Goal: Navigation & Orientation: Find specific page/section

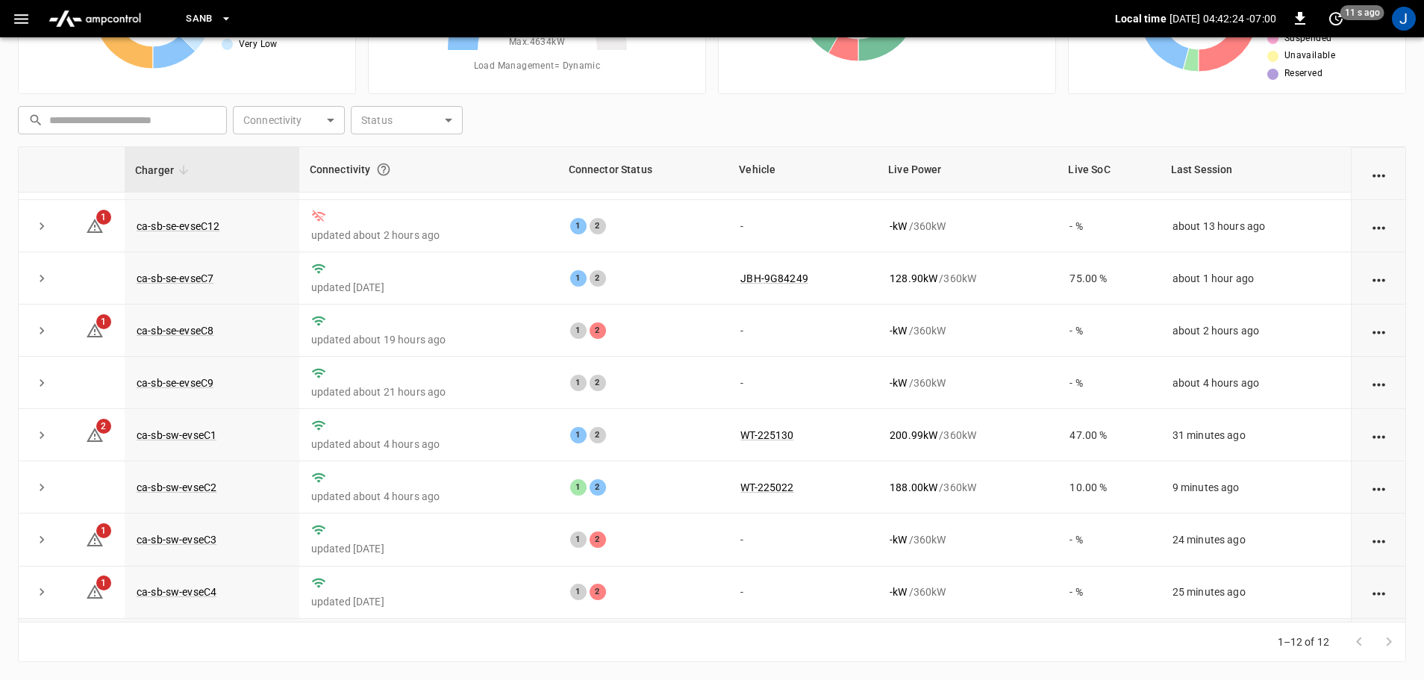
scroll to position [207, 0]
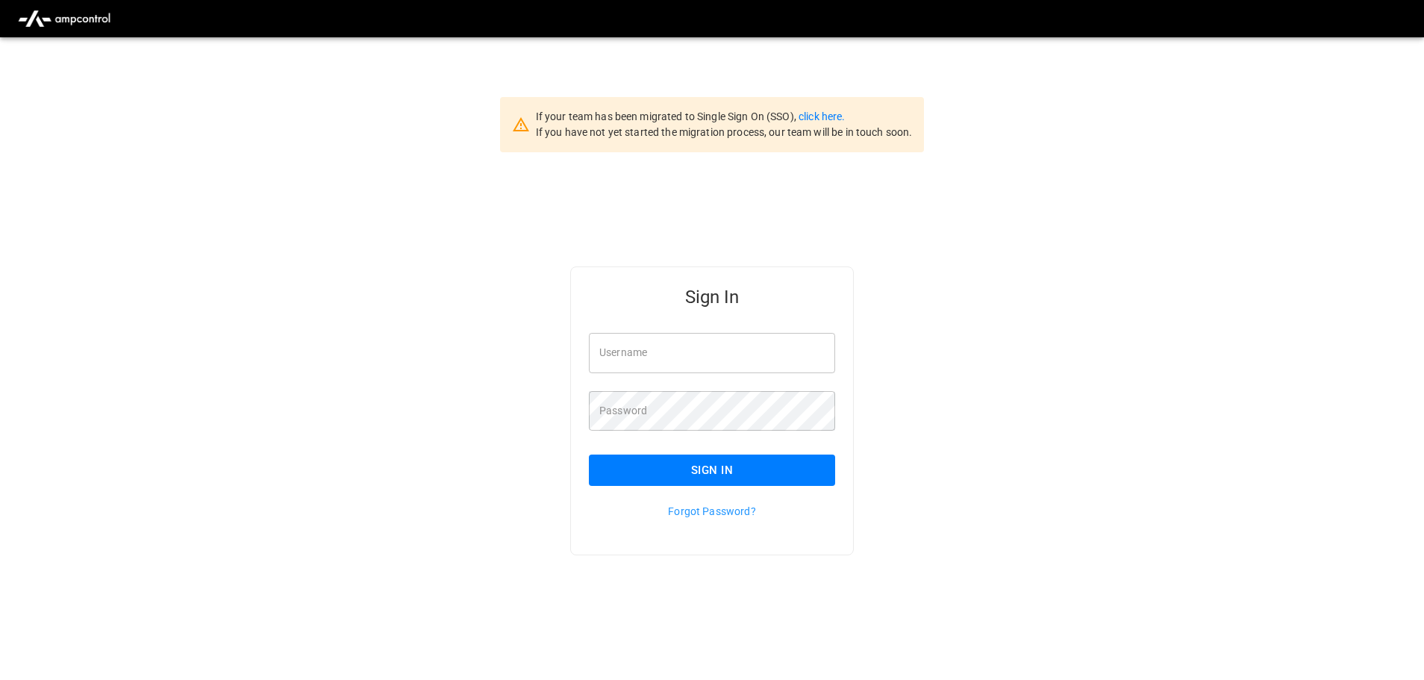
type input "**********"
click at [705, 347] on input "**********" at bounding box center [712, 353] width 246 height 40
click at [706, 464] on button "Sign In" at bounding box center [712, 470] width 246 height 31
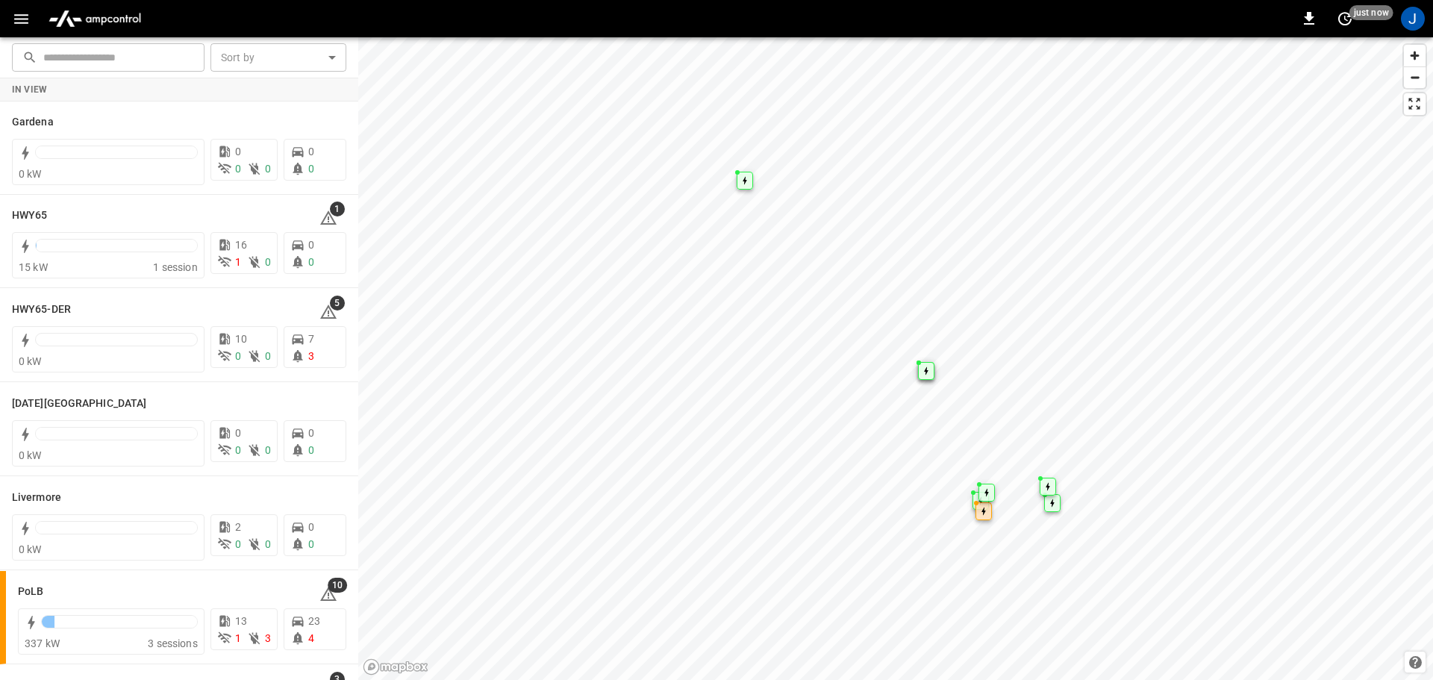
click at [31, 20] on button "button" at bounding box center [21, 19] width 31 height 28
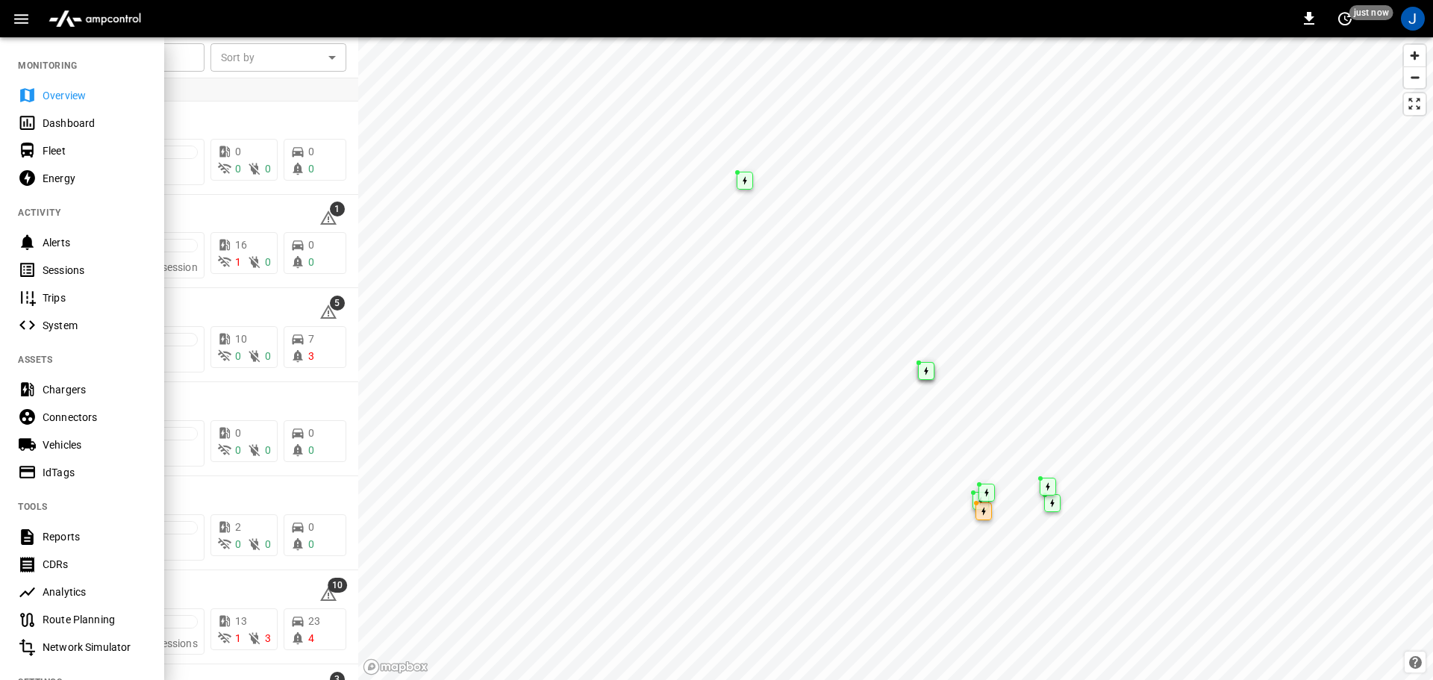
click at [65, 124] on div "Dashboard" at bounding box center [95, 123] width 104 height 15
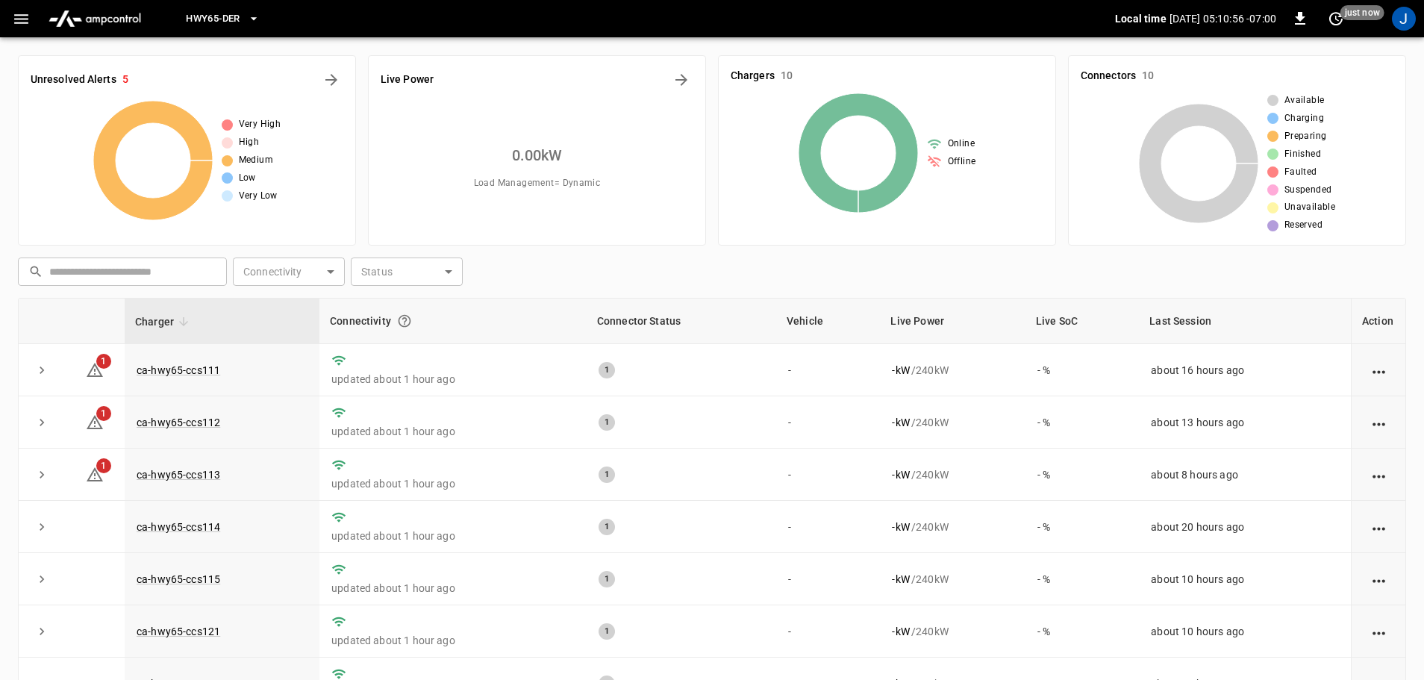
click at [25, 20] on icon "button" at bounding box center [21, 19] width 19 height 19
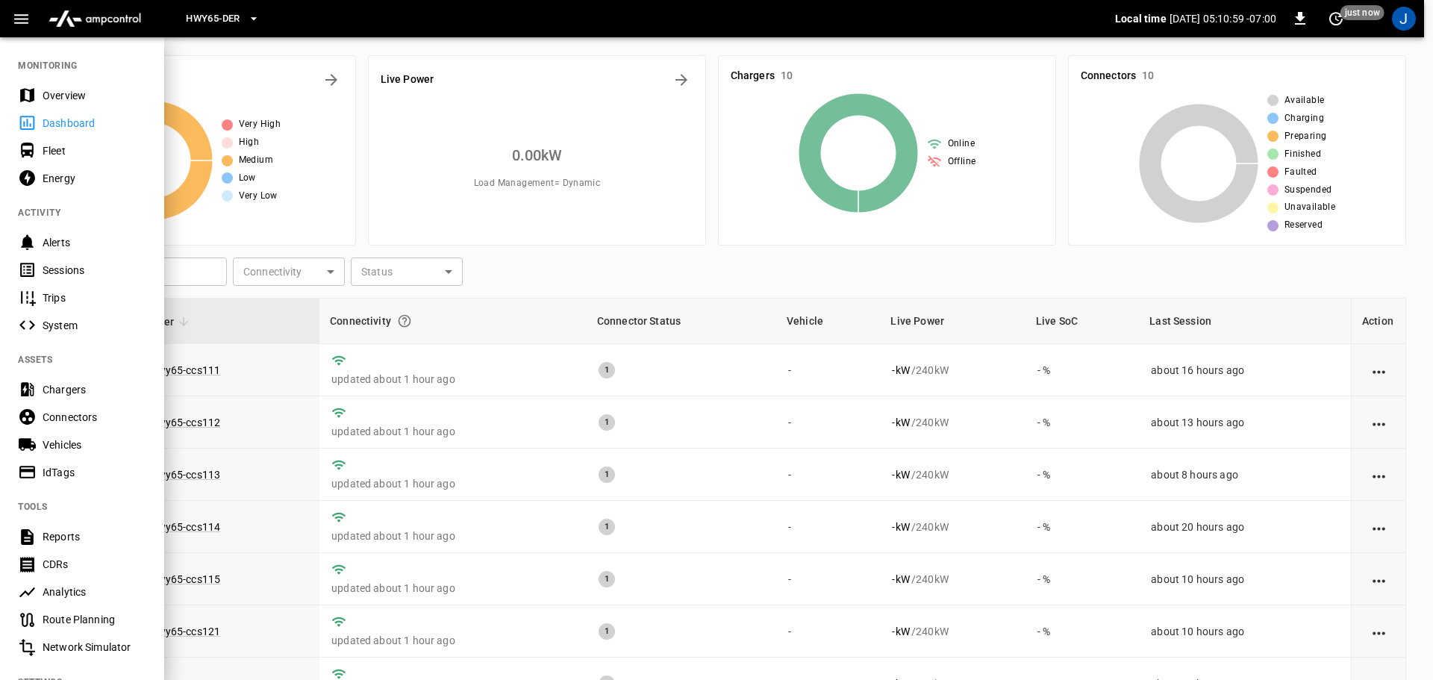
click at [254, 18] on icon "button" at bounding box center [253, 18] width 6 height 3
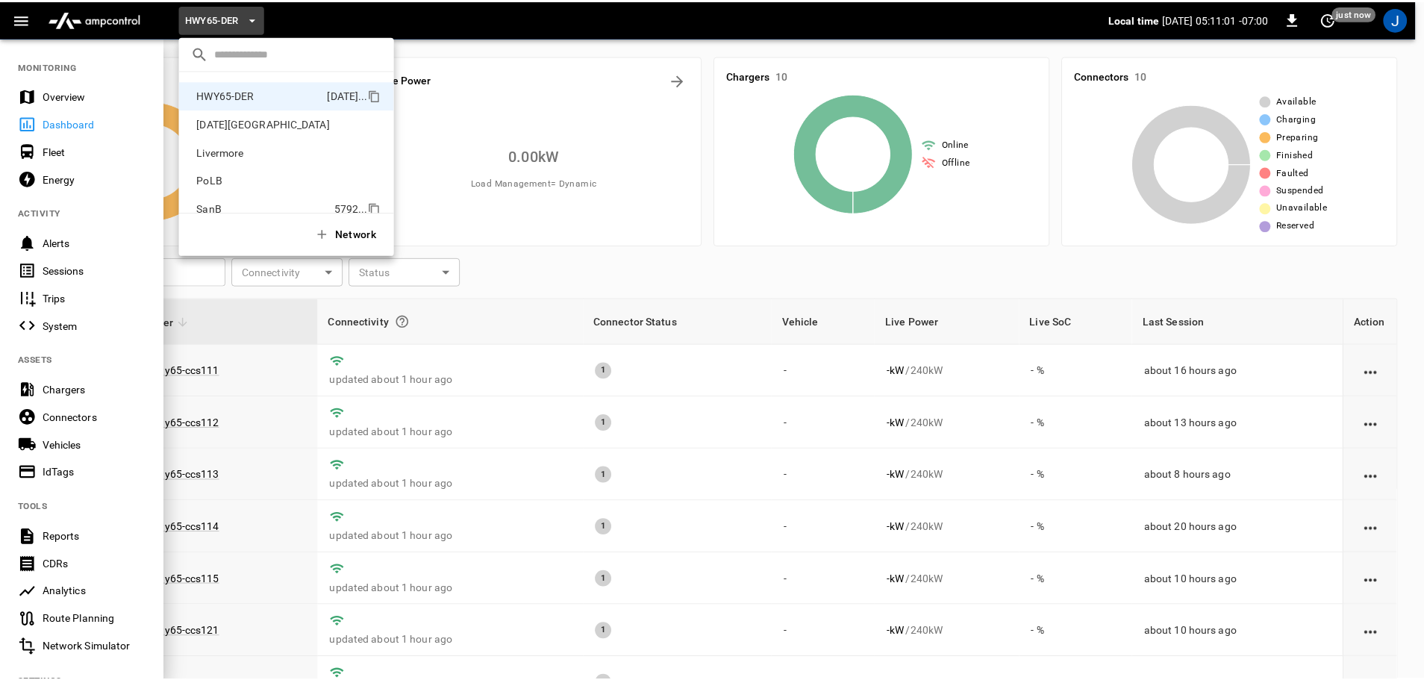
scroll to position [125, 0]
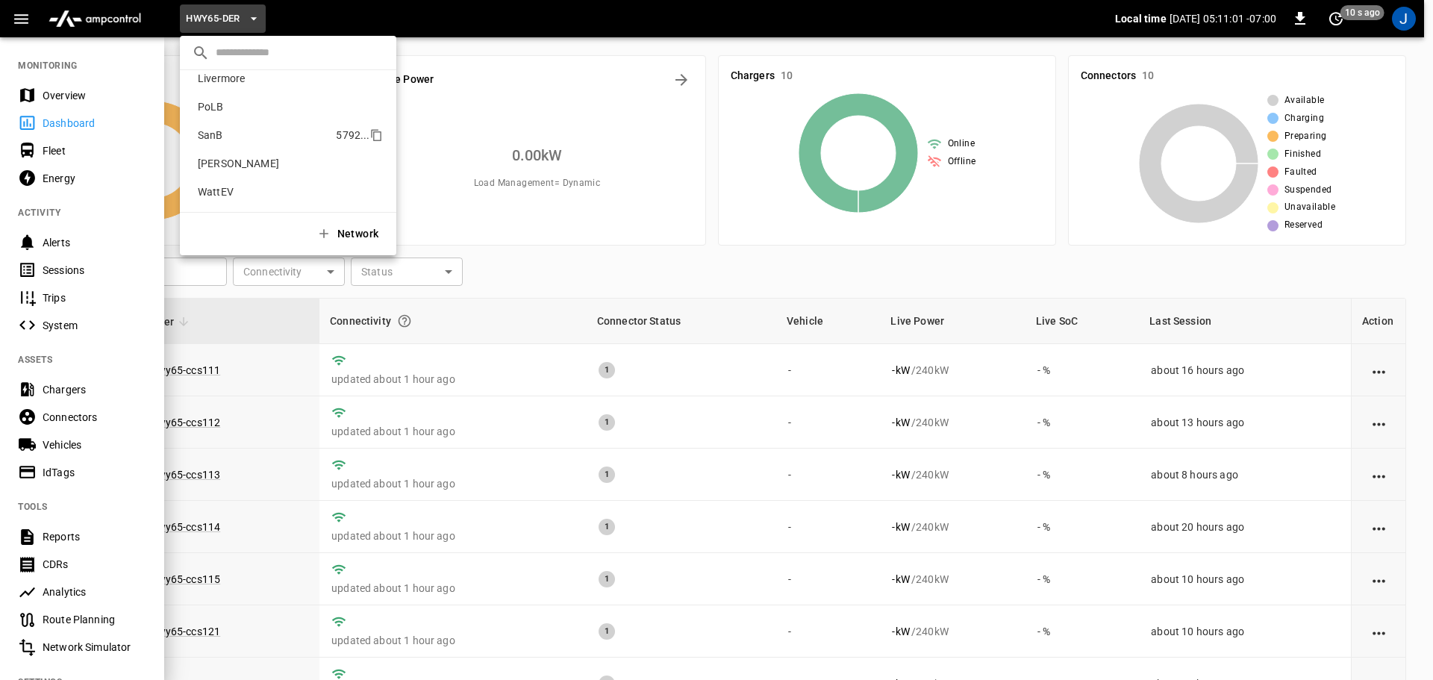
click at [215, 135] on p "SanB" at bounding box center [264, 135] width 144 height 15
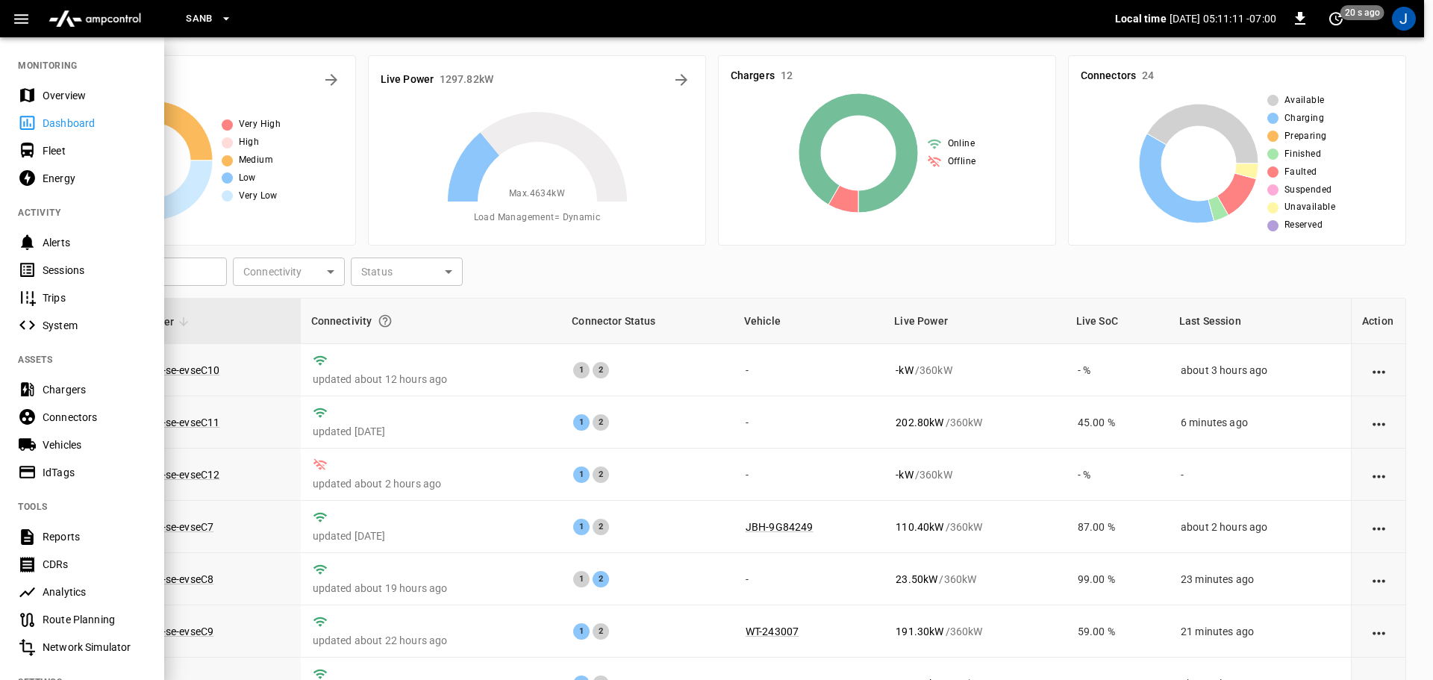
click at [770, 436] on div at bounding box center [716, 340] width 1433 height 680
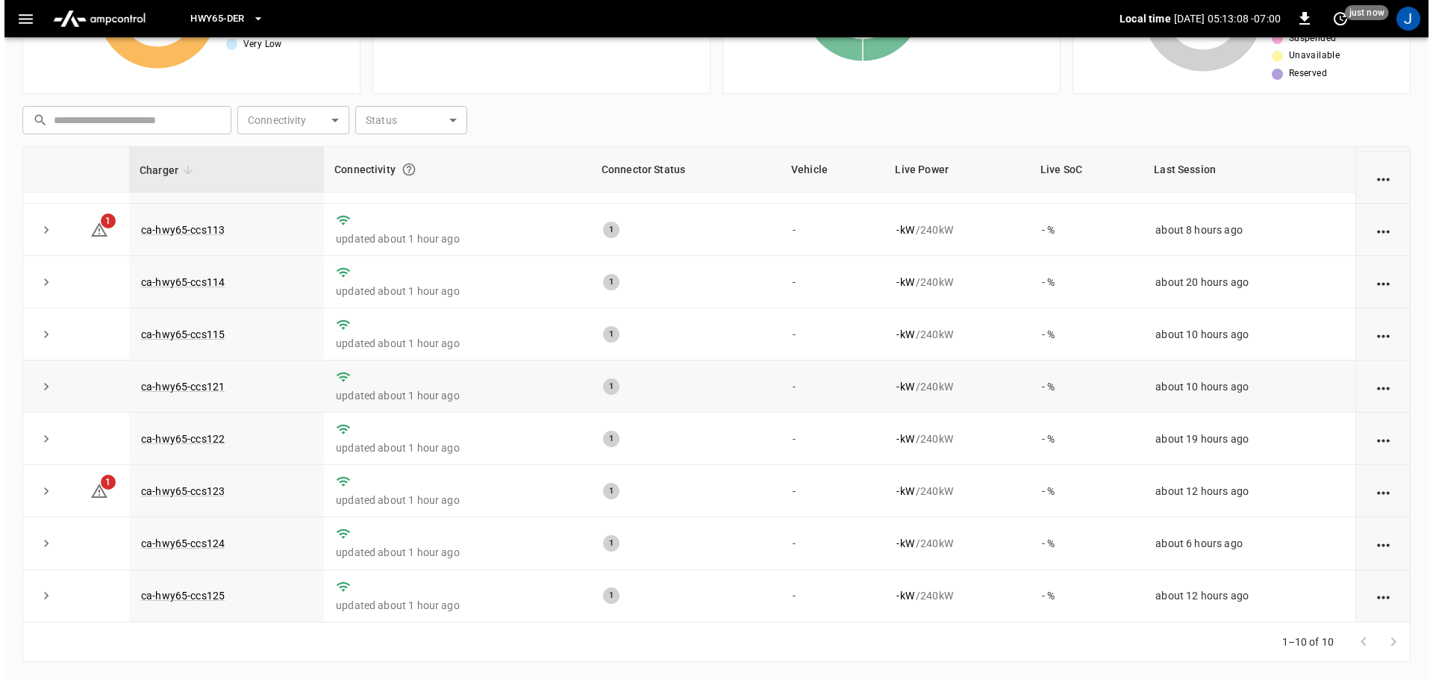
scroll to position [0, 0]
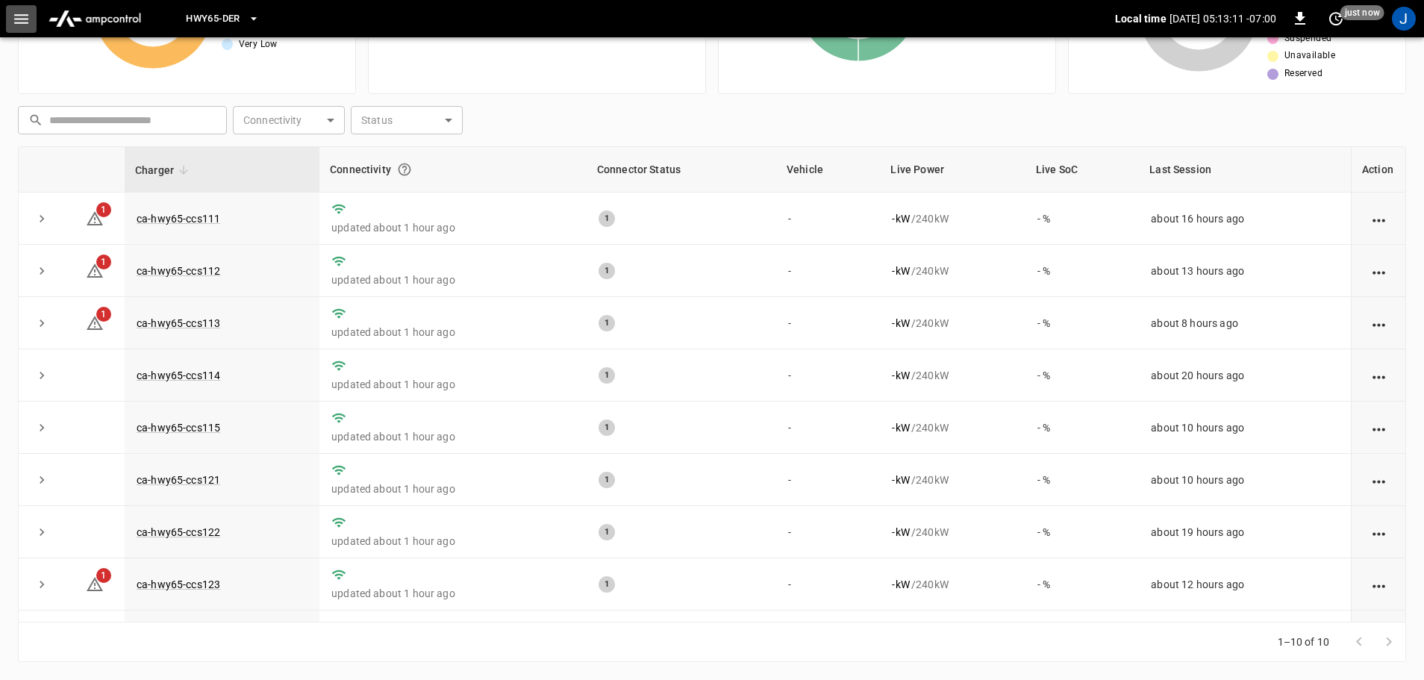
click at [22, 24] on icon "button" at bounding box center [21, 19] width 19 height 19
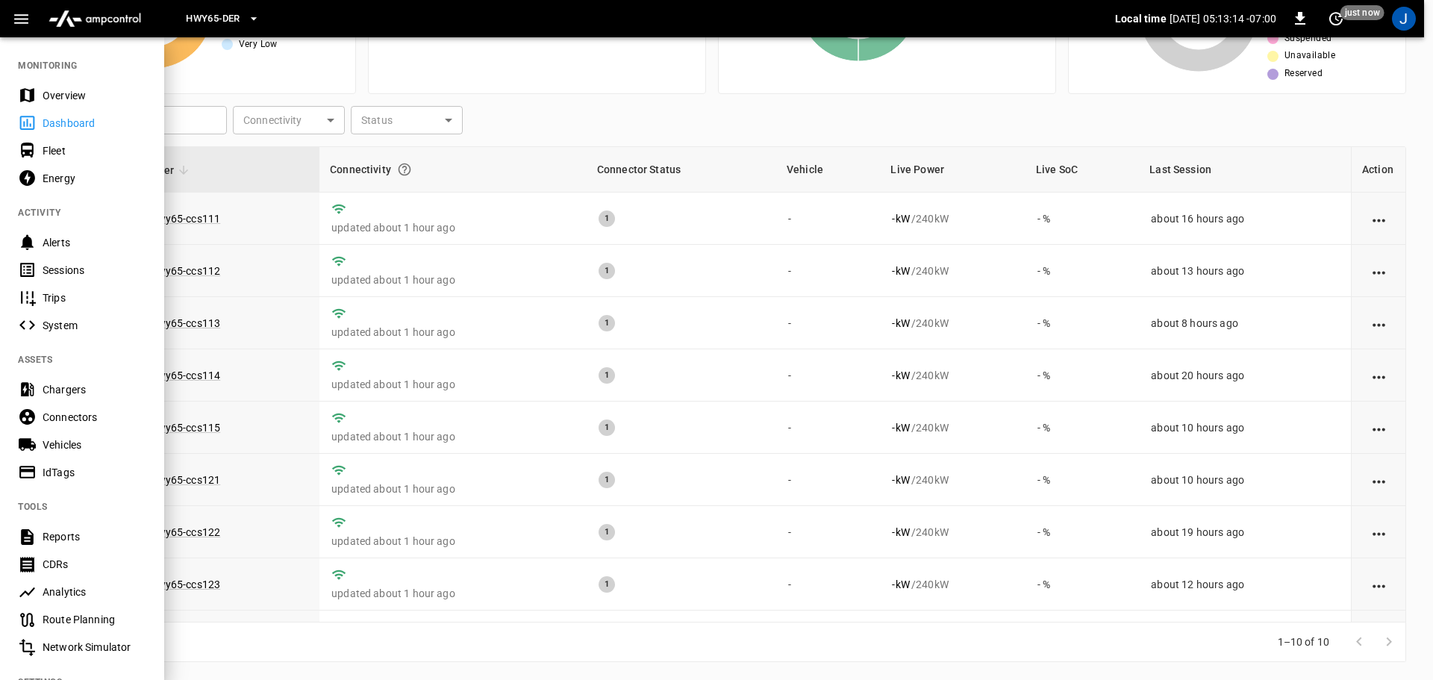
click at [254, 19] on icon "button" at bounding box center [253, 18] width 6 height 3
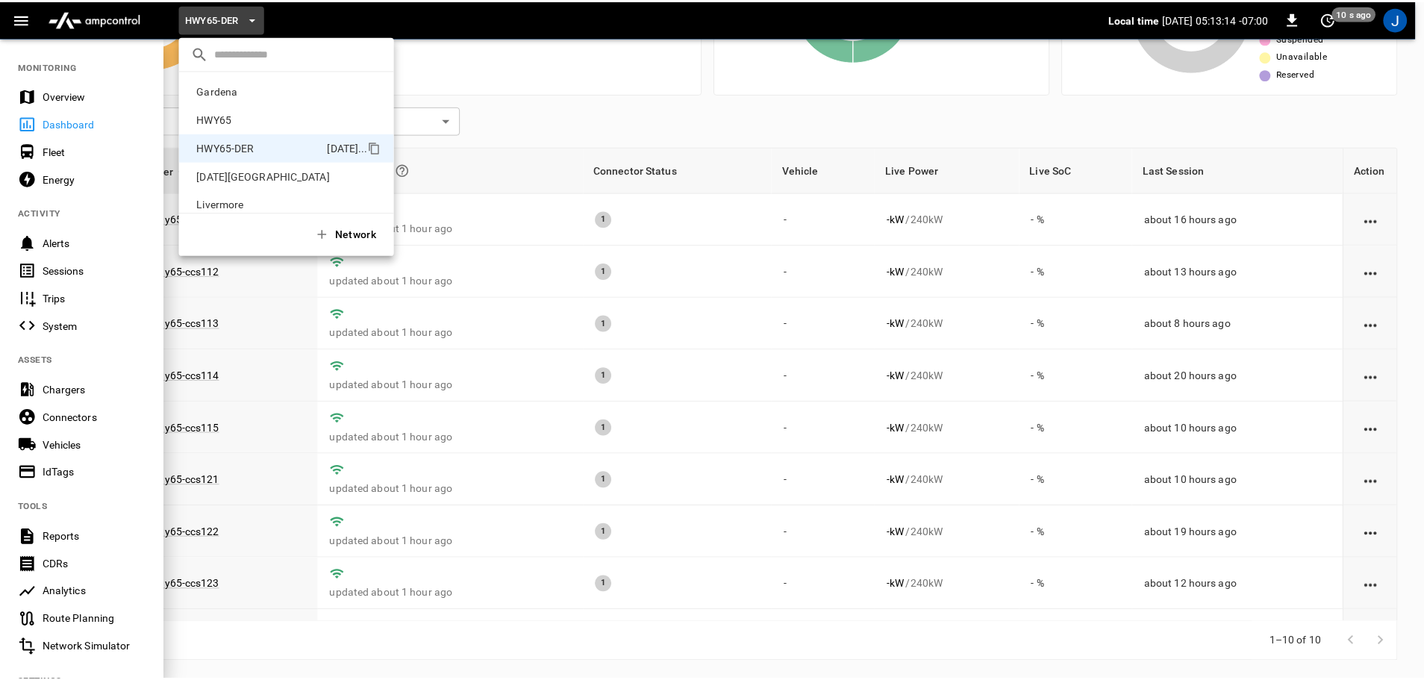
scroll to position [52, 0]
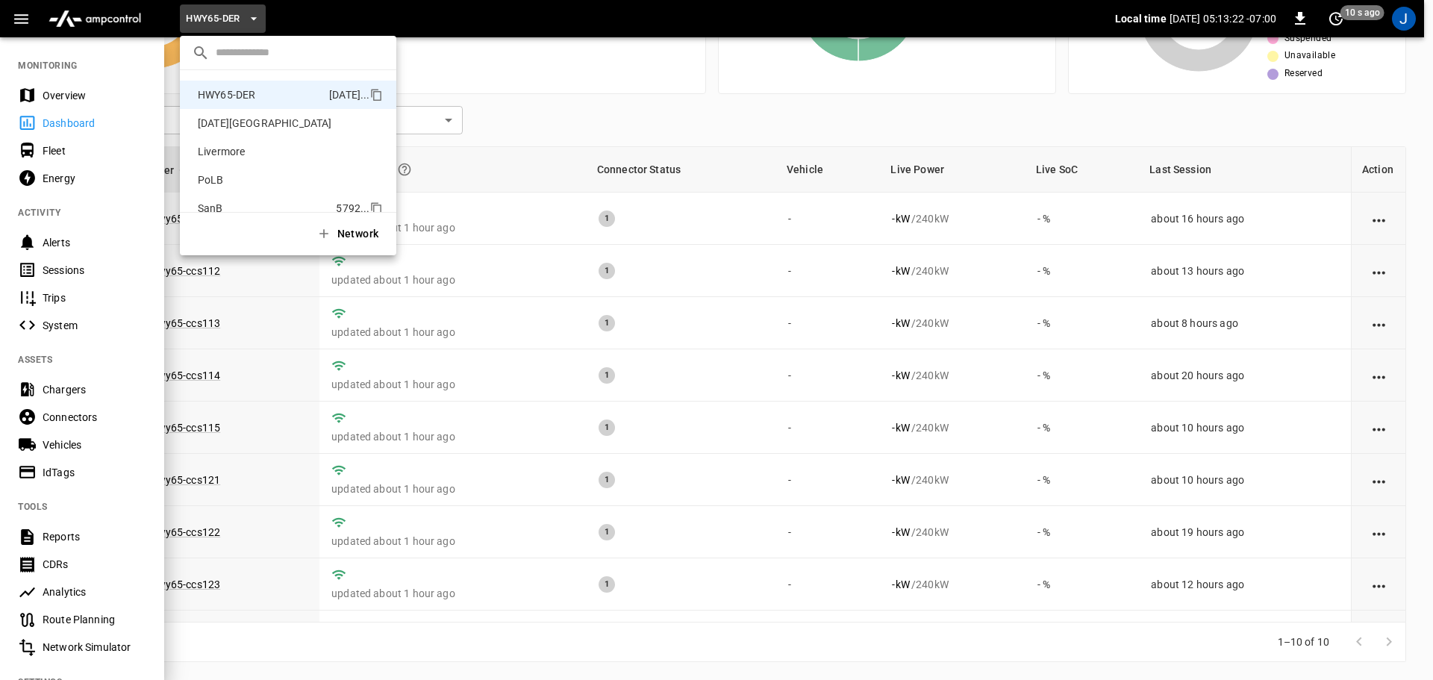
click at [213, 203] on p "SanB" at bounding box center [264, 208] width 144 height 15
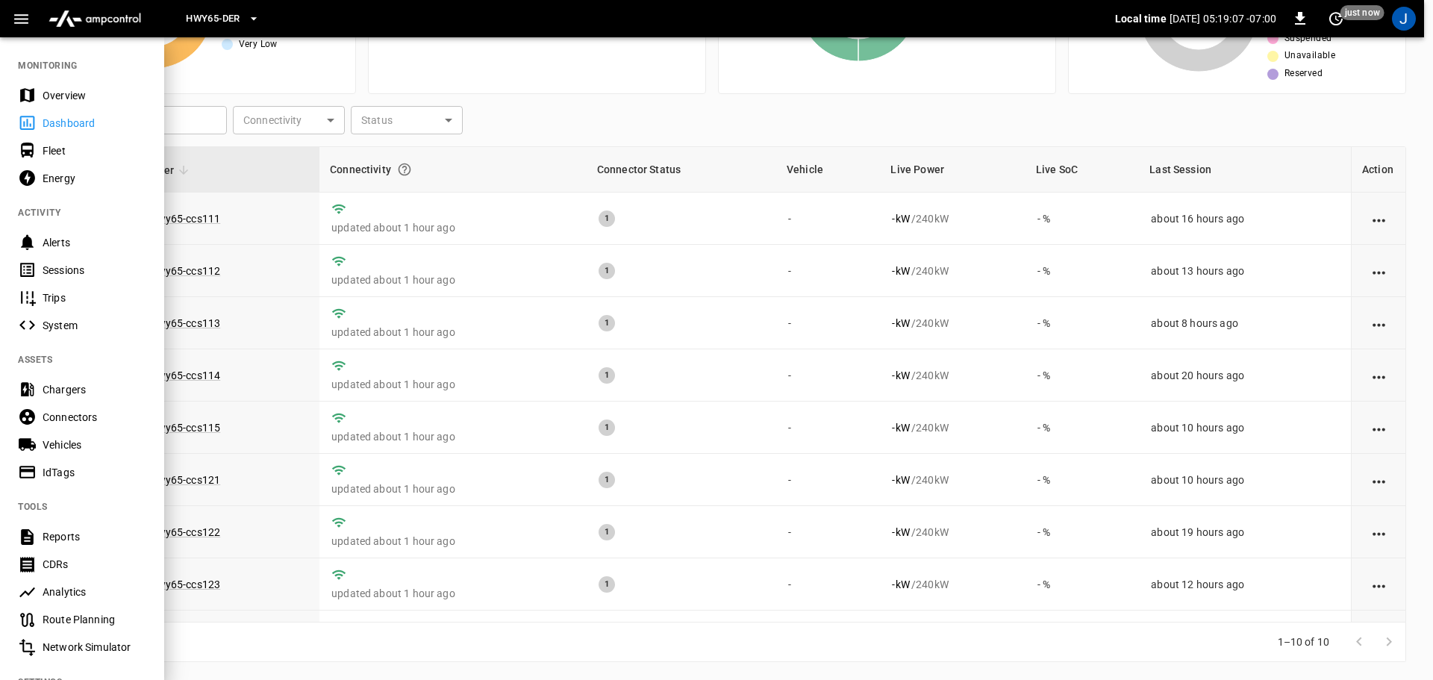
click at [565, 119] on div at bounding box center [716, 340] width 1433 height 680
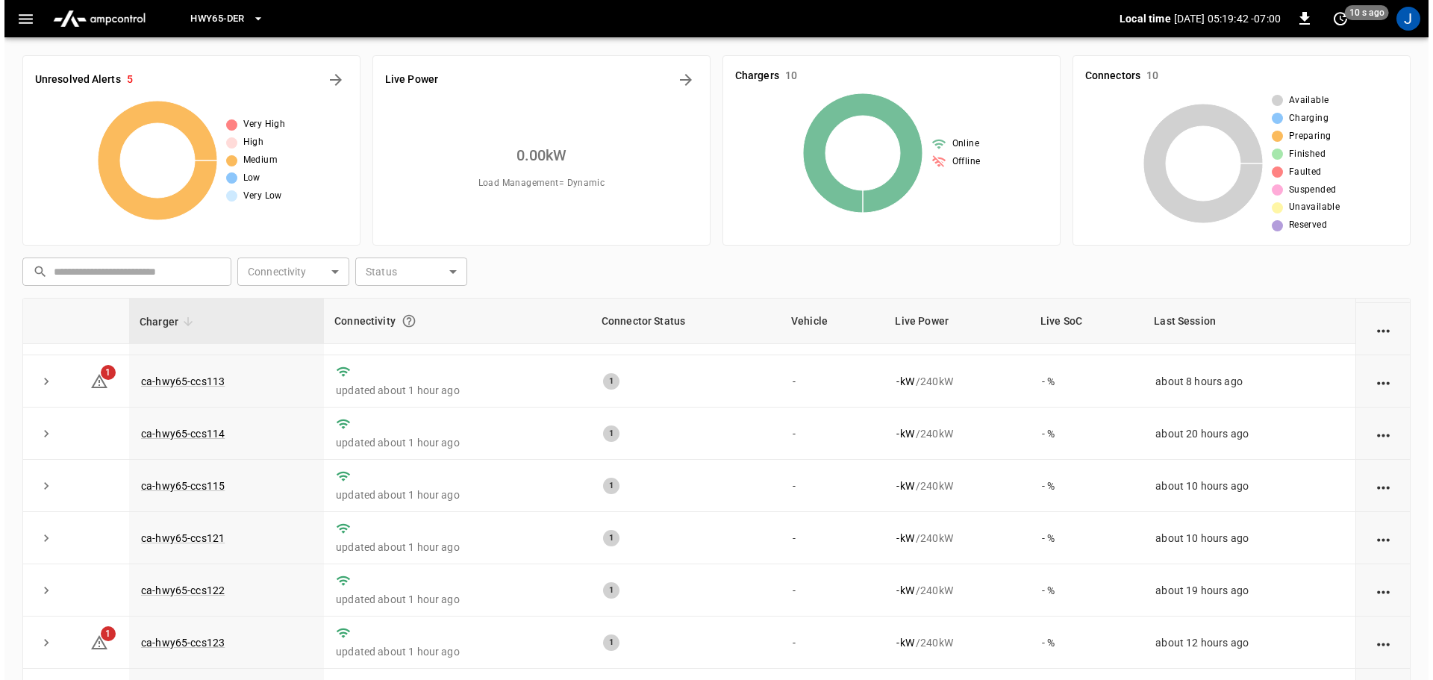
scroll to position [0, 0]
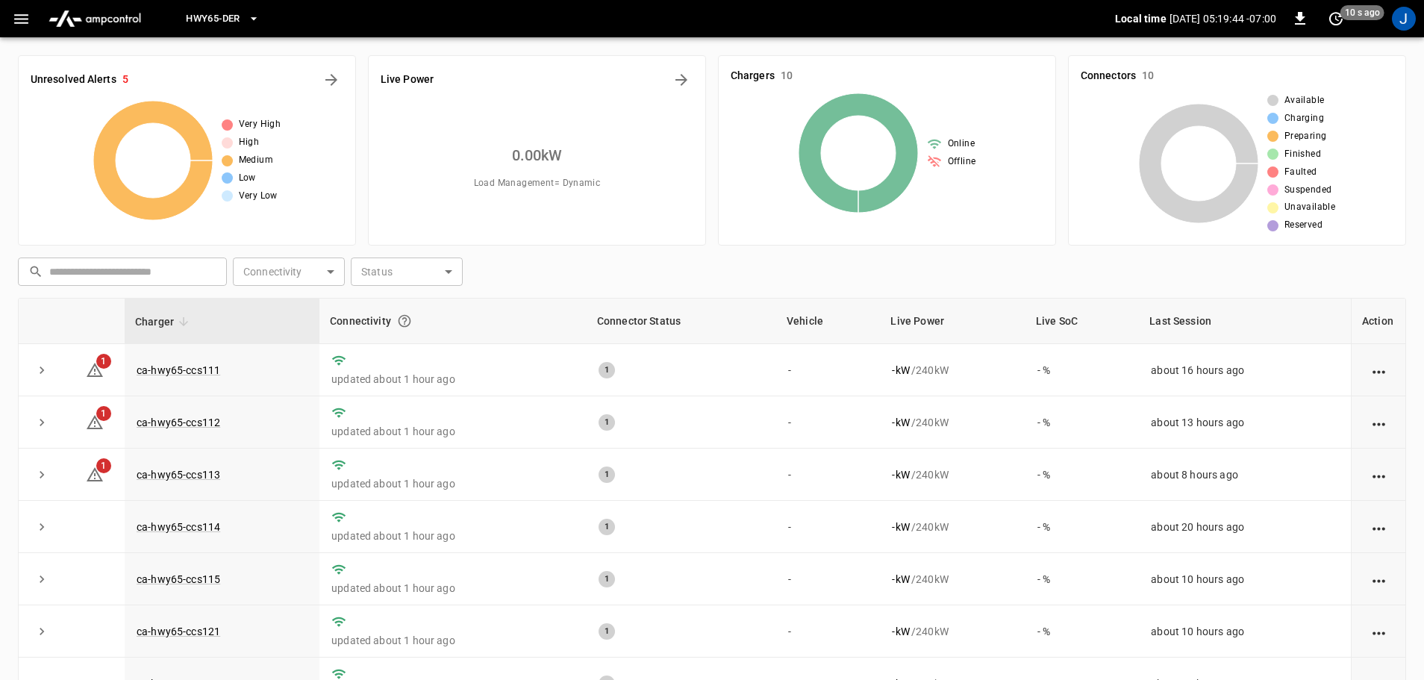
click at [32, 15] on button "button" at bounding box center [21, 19] width 31 height 28
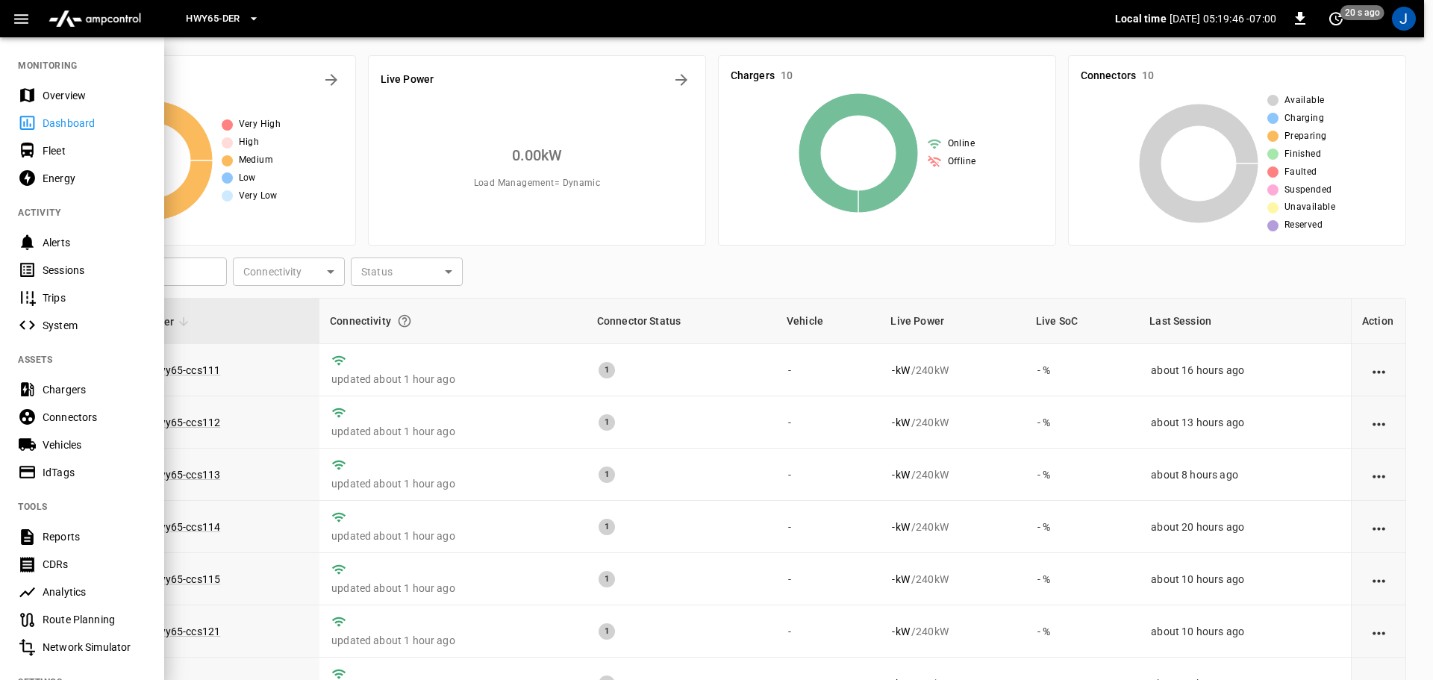
click at [257, 21] on icon "button" at bounding box center [253, 18] width 15 height 15
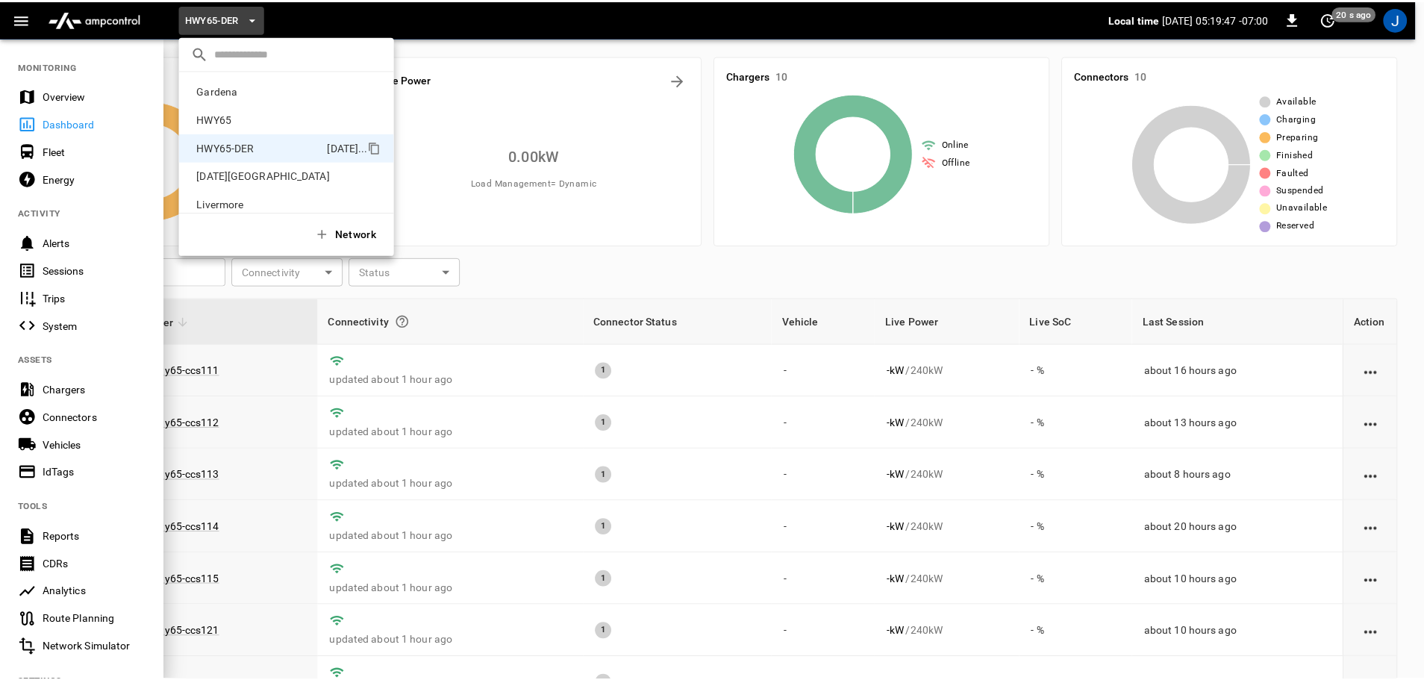
scroll to position [52, 0]
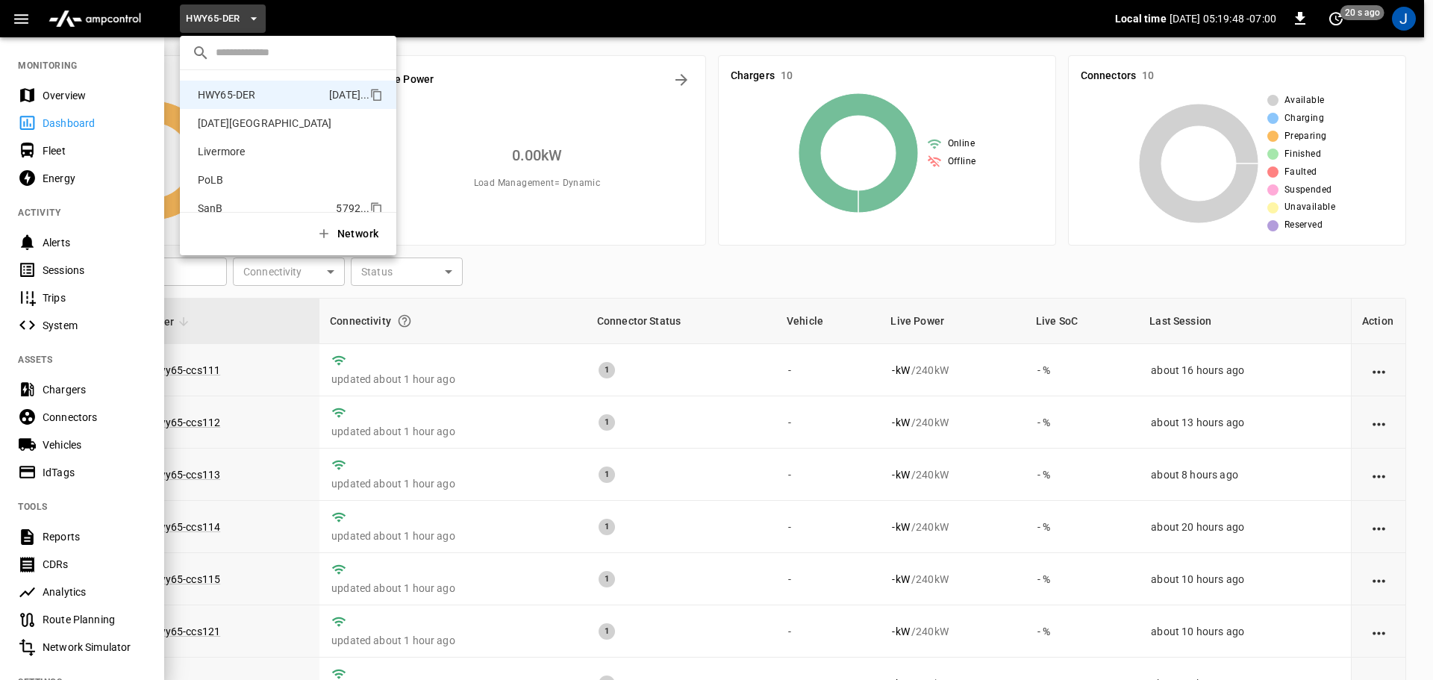
click at [211, 208] on p "SanB" at bounding box center [264, 208] width 144 height 15
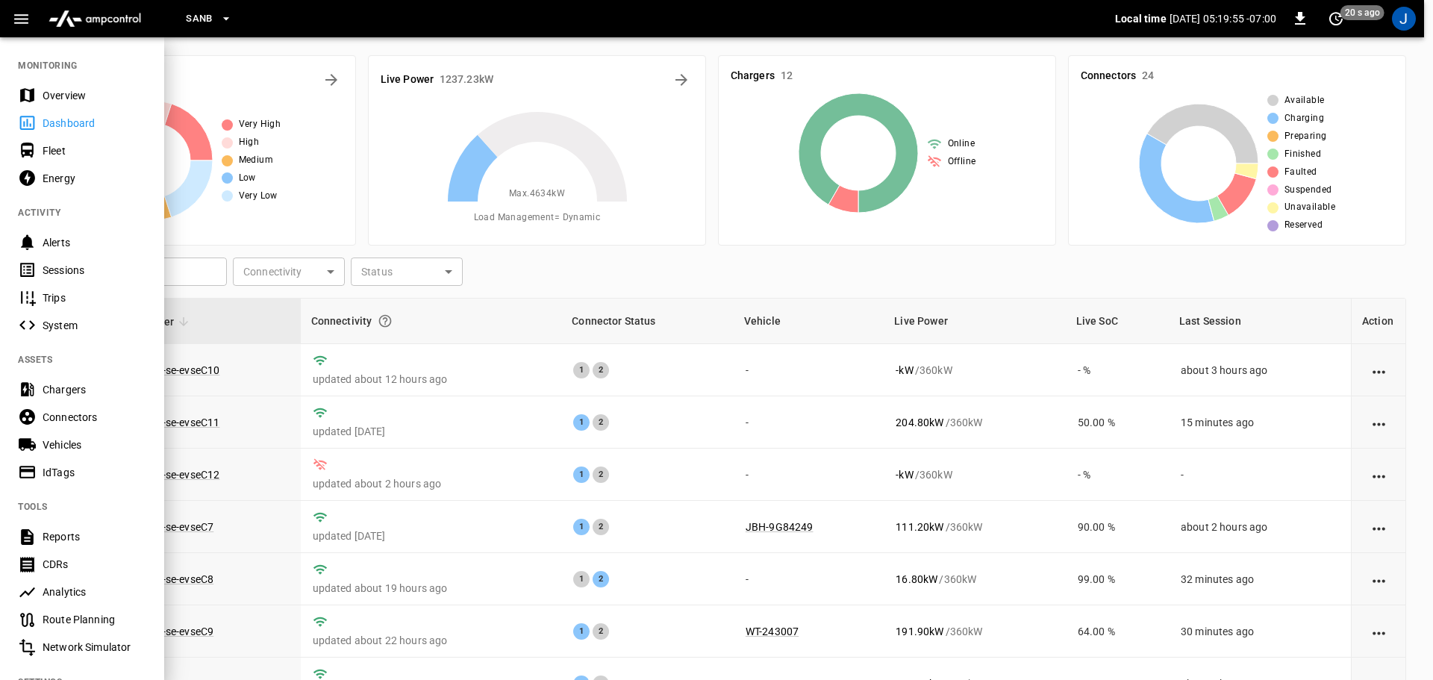
click at [780, 388] on div at bounding box center [716, 340] width 1433 height 680
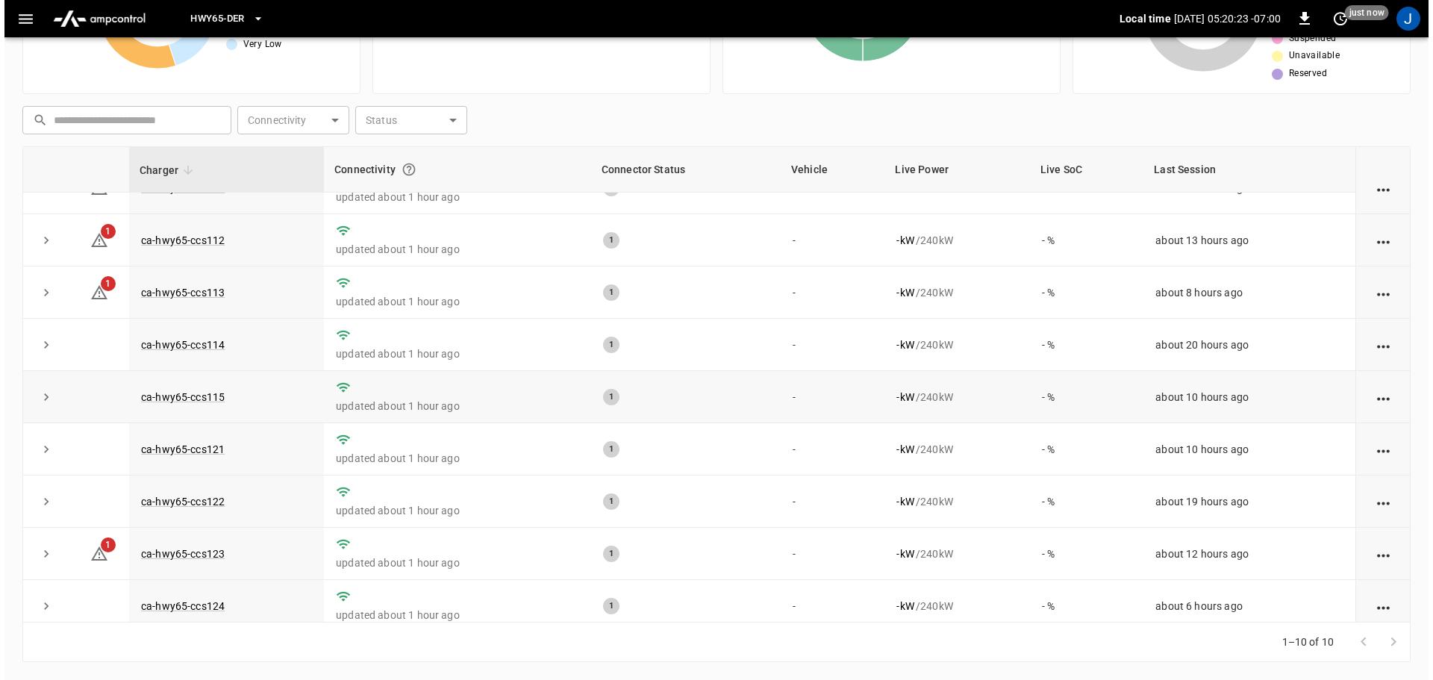
scroll to position [0, 0]
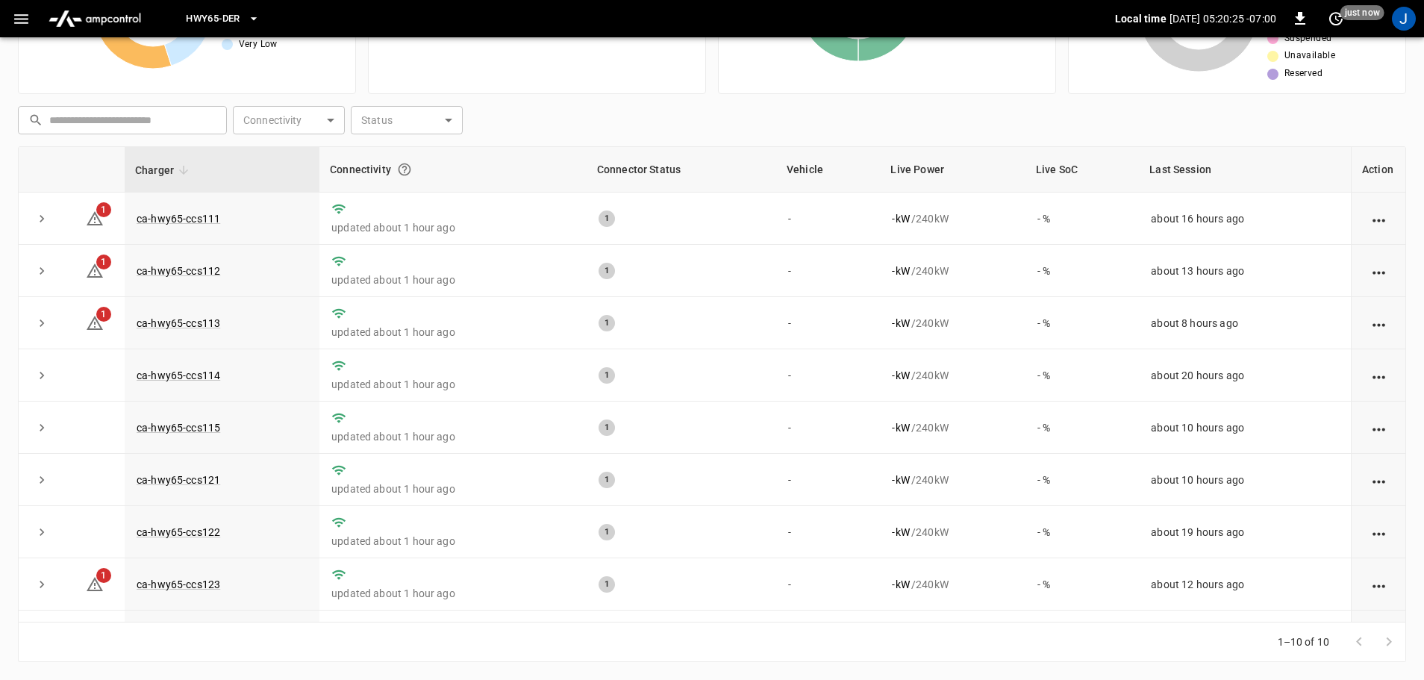
click at [255, 19] on icon "button" at bounding box center [253, 18] width 6 height 3
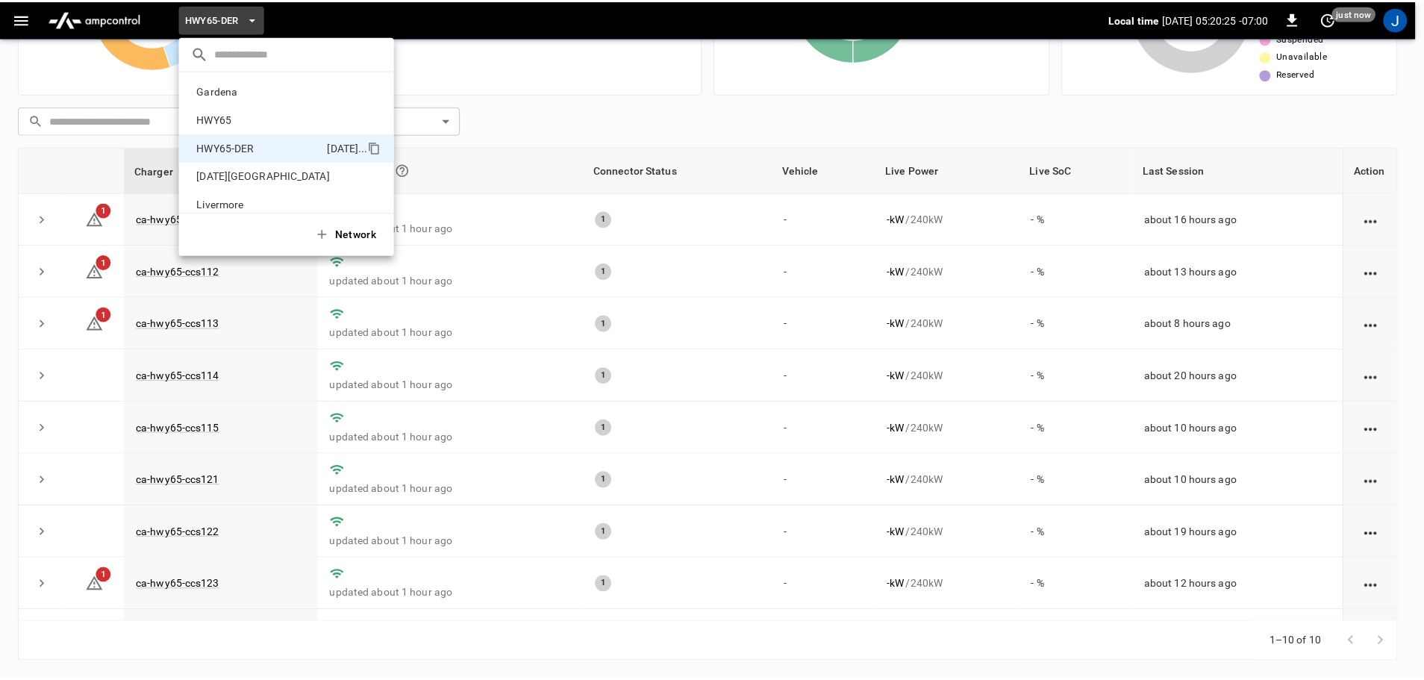
scroll to position [52, 0]
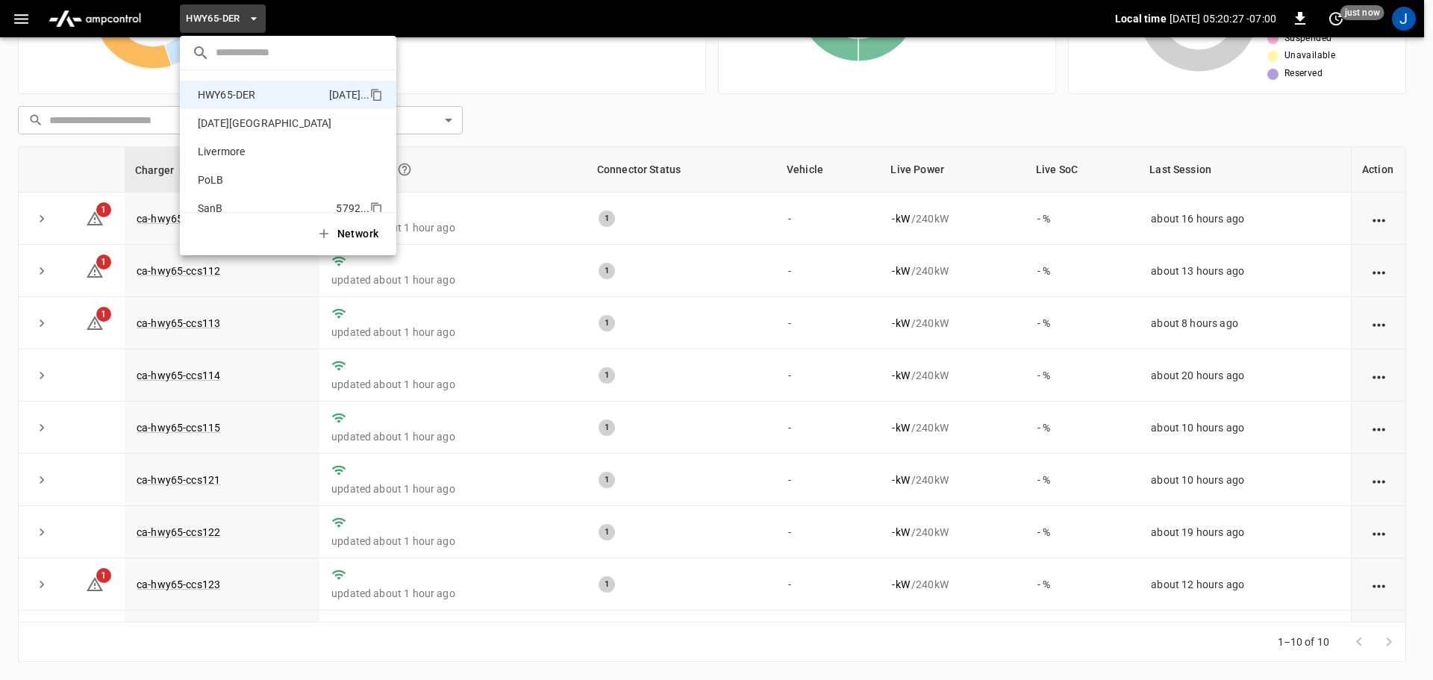
click at [229, 206] on p "SanB" at bounding box center [264, 208] width 144 height 15
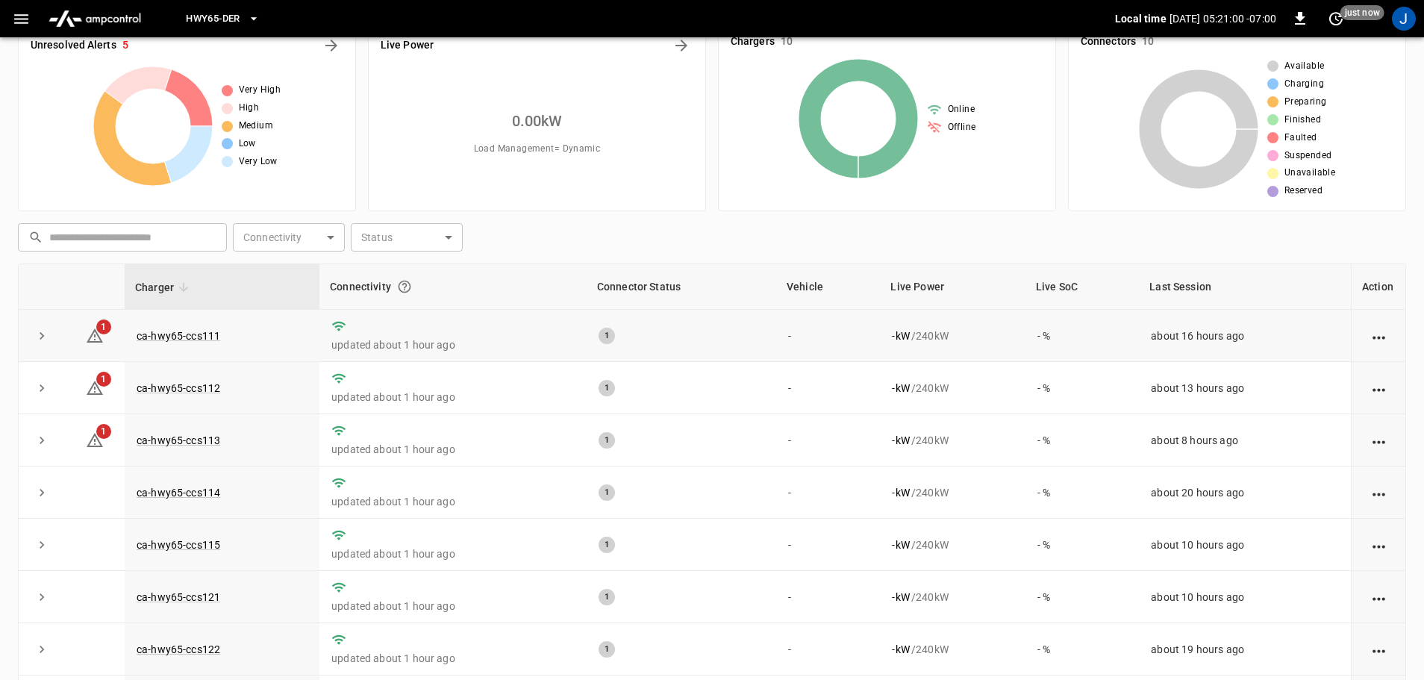
scroll to position [0, 0]
